Goal: Information Seeking & Learning: Learn about a topic

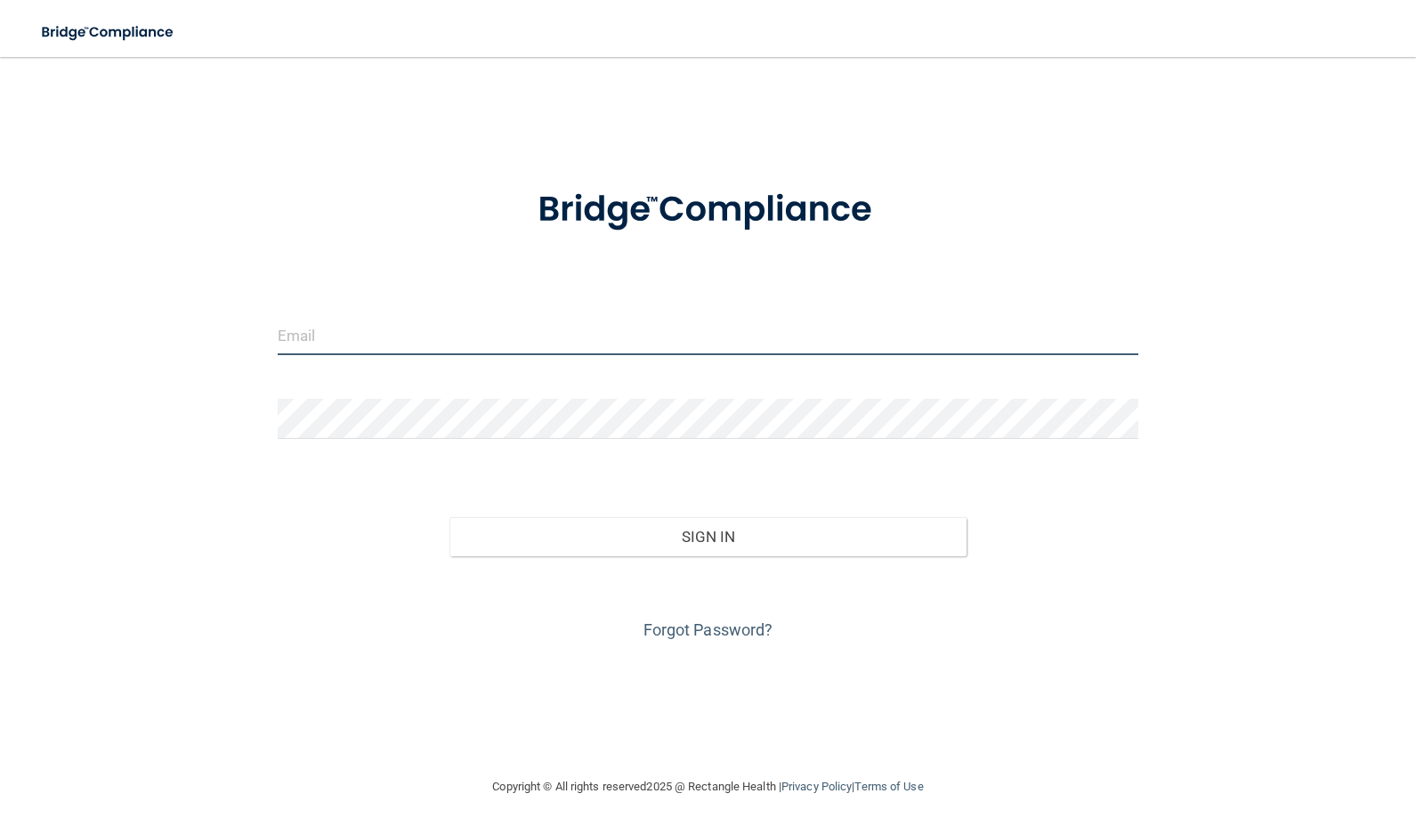
click at [351, 330] on input "email" at bounding box center [708, 335] width 860 height 40
type input "[EMAIL_ADDRESS][DOMAIN_NAME]"
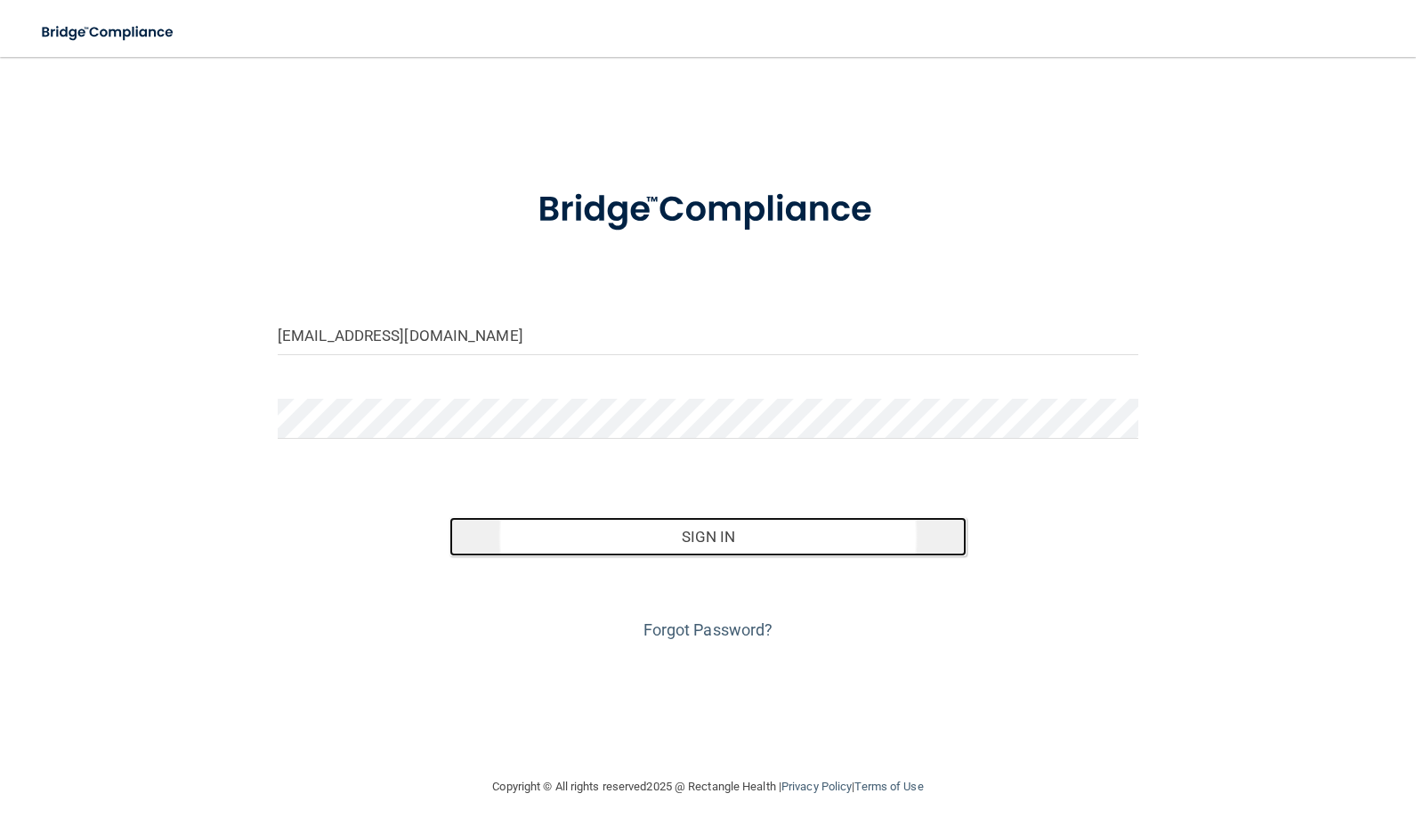
click at [716, 533] on button "Sign In" at bounding box center [707, 536] width 516 height 39
click at [609, 537] on button "Sign In" at bounding box center [707, 536] width 516 height 39
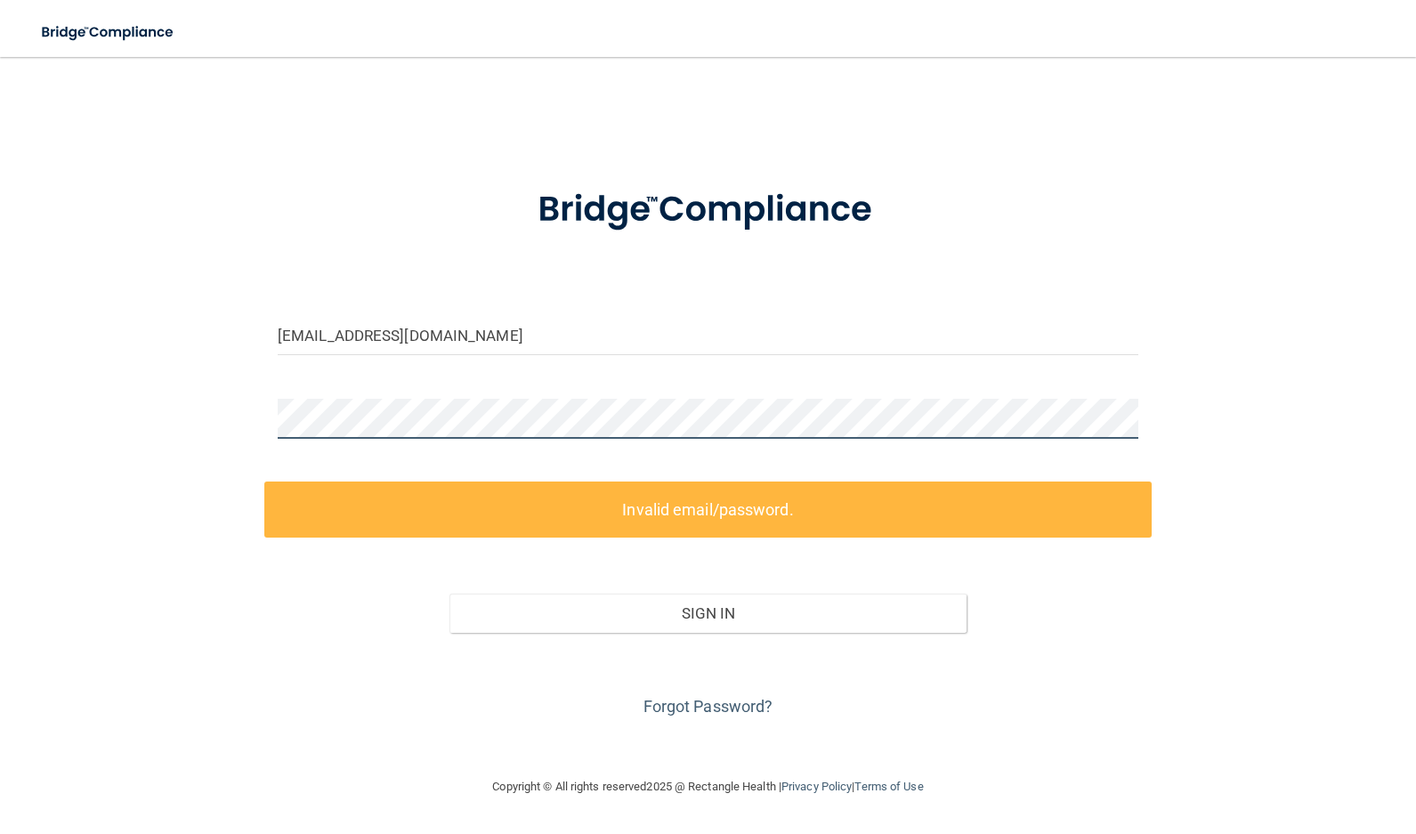
click at [201, 453] on div "[EMAIL_ADDRESS][DOMAIN_NAME] Invalid email/password. You don't have permission …" at bounding box center [708, 416] width 1344 height 683
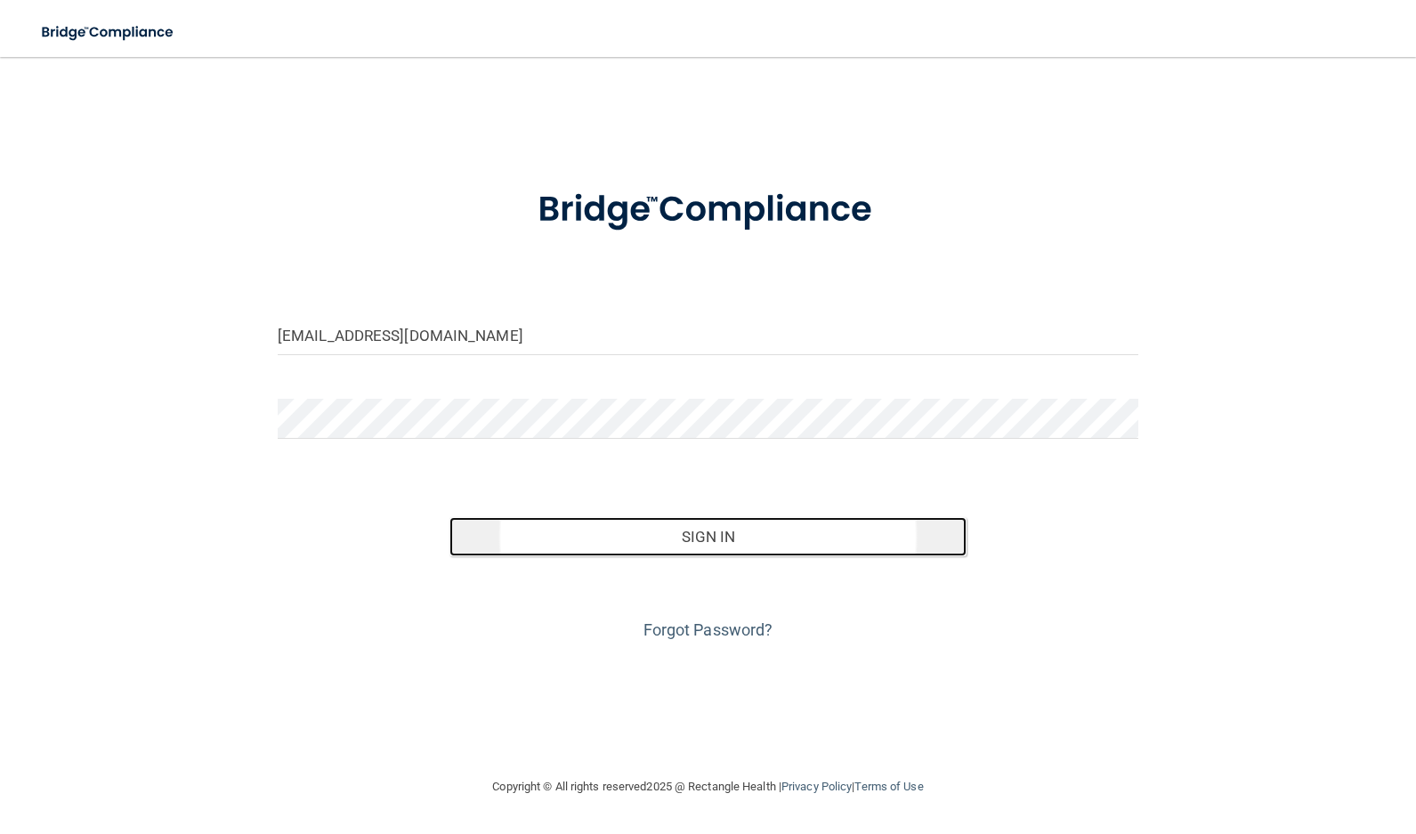
click at [678, 537] on button "Sign In" at bounding box center [707, 536] width 516 height 39
click at [511, 533] on button "Sign In" at bounding box center [707, 536] width 516 height 39
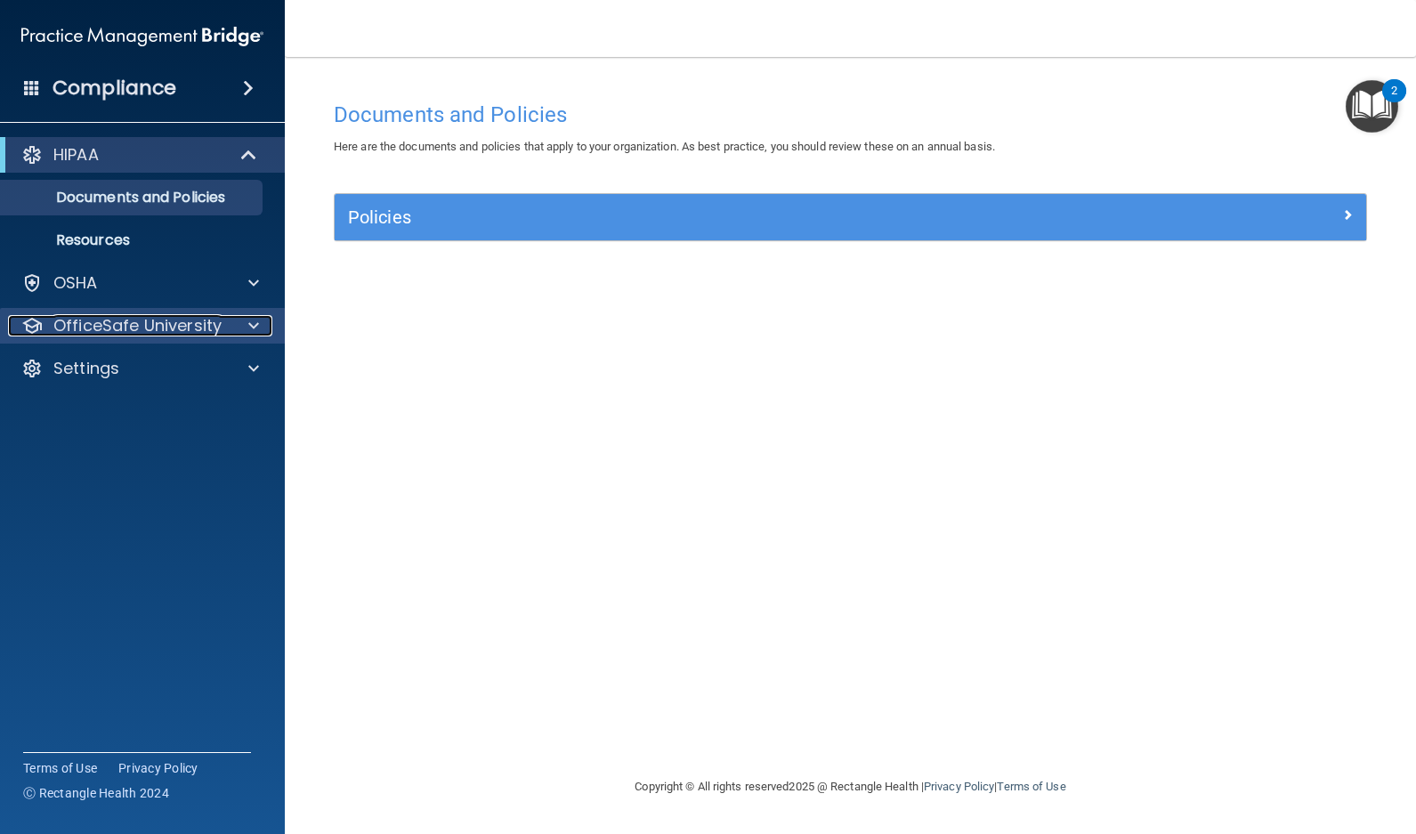
click at [254, 325] on span at bounding box center [253, 325] width 11 height 21
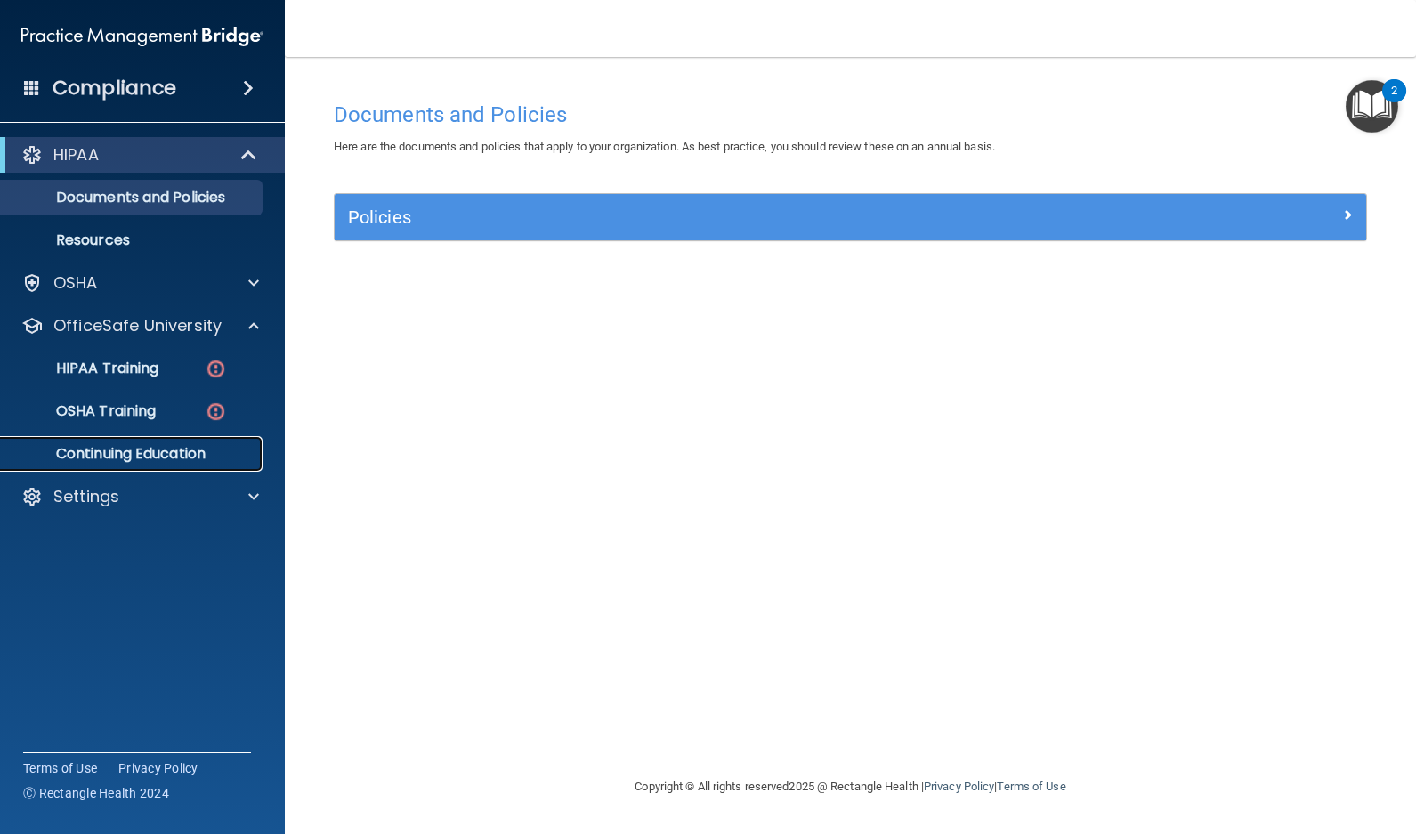
click at [190, 456] on p "Continuing Education" at bounding box center [133, 454] width 243 height 18
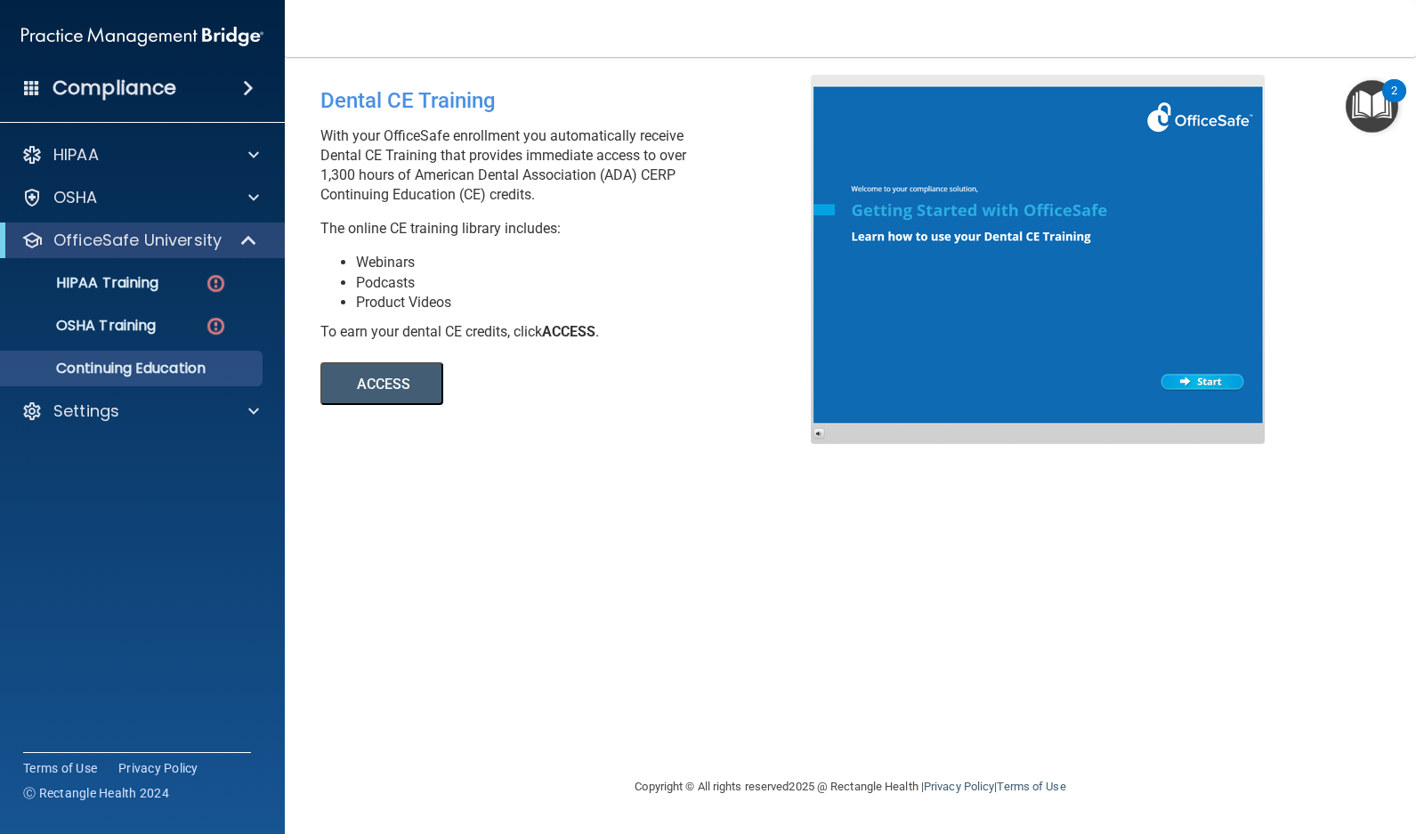
click at [351, 387] on button "ACCESS" at bounding box center [381, 383] width 123 height 43
